Goal: Information Seeking & Learning: Compare options

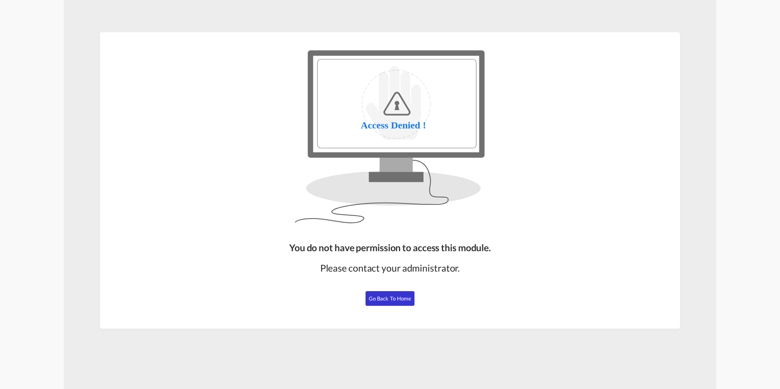
click at [399, 301] on span "Go Back to Home" at bounding box center [390, 298] width 43 height 7
